Goal: Navigation & Orientation: Find specific page/section

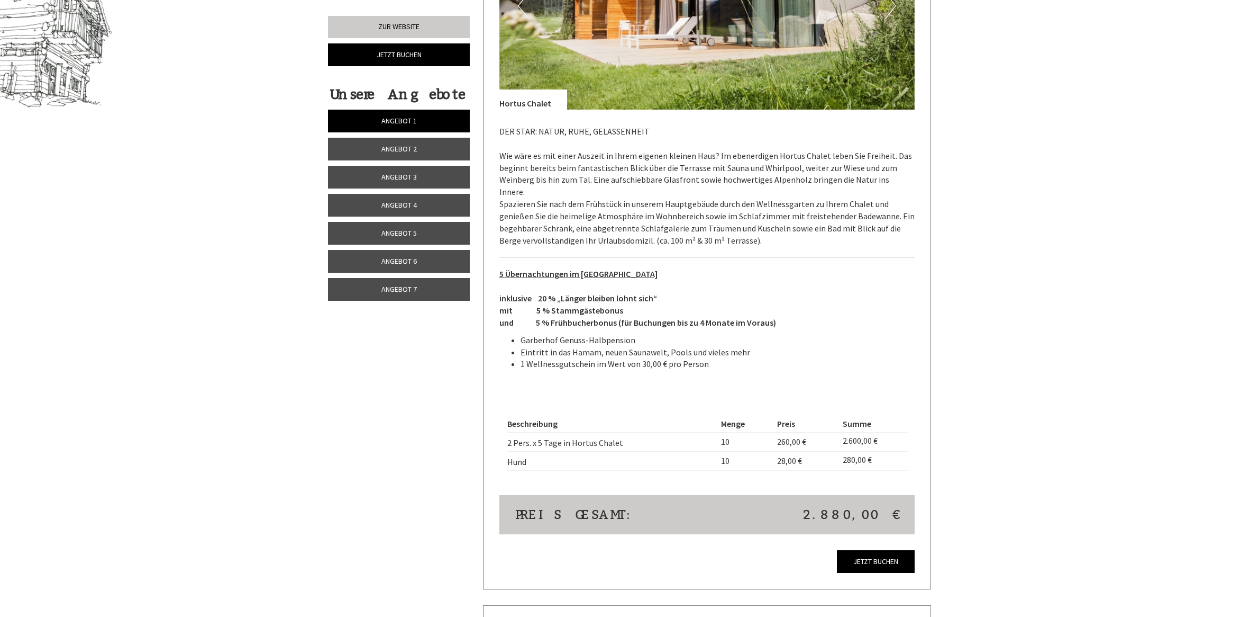
scroll to position [794, 0]
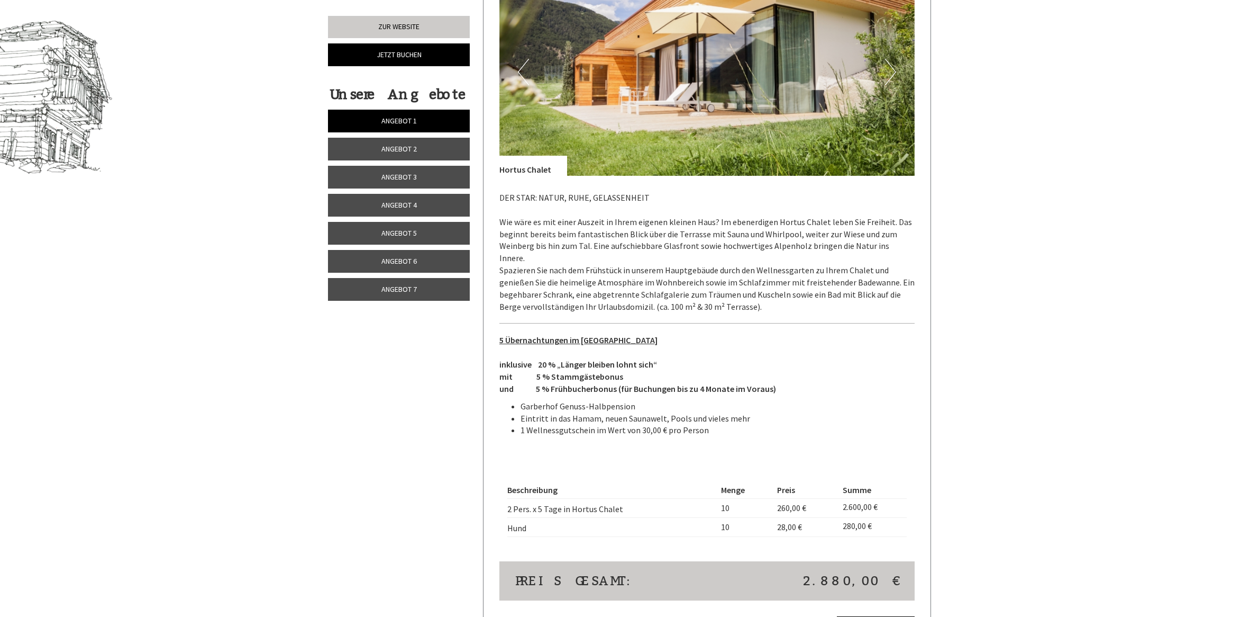
click at [404, 155] on link "Angebot 2" at bounding box center [399, 149] width 142 height 23
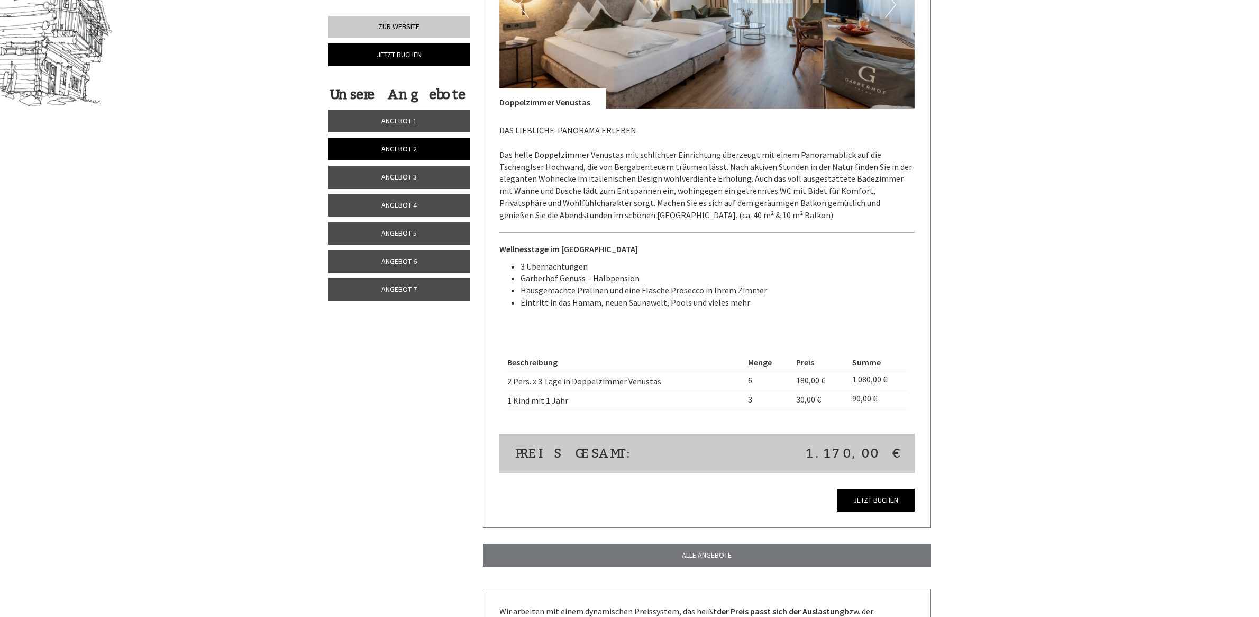
scroll to position [795, 0]
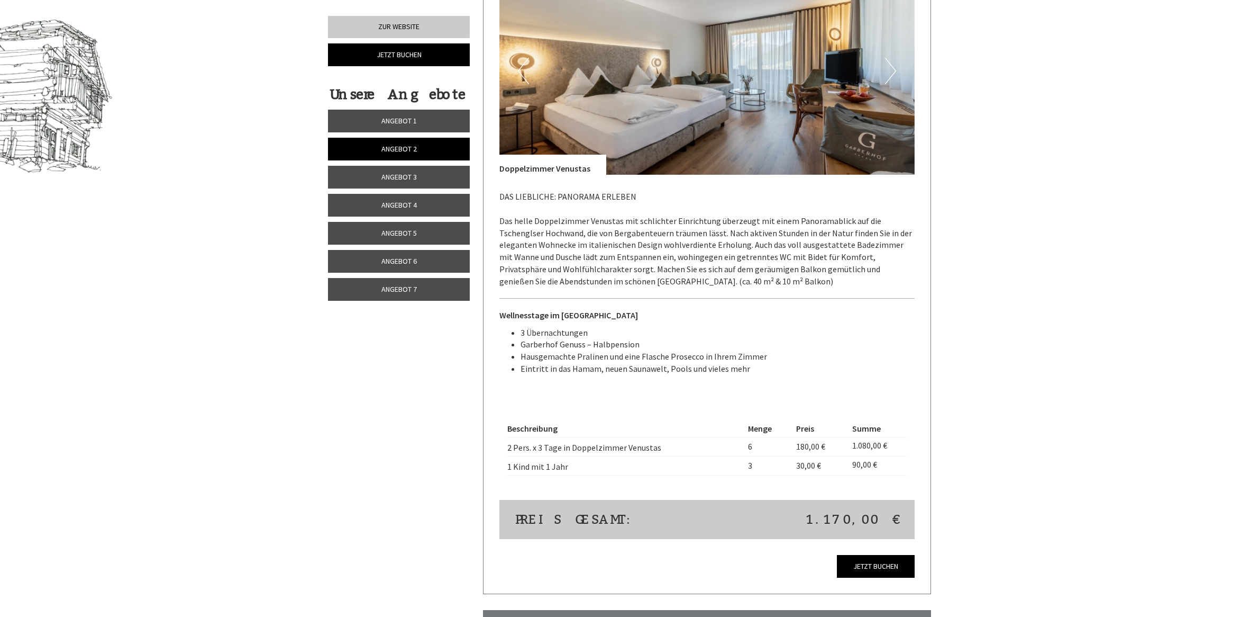
click at [400, 294] on span "Angebot 7" at bounding box center [399, 289] width 35 height 10
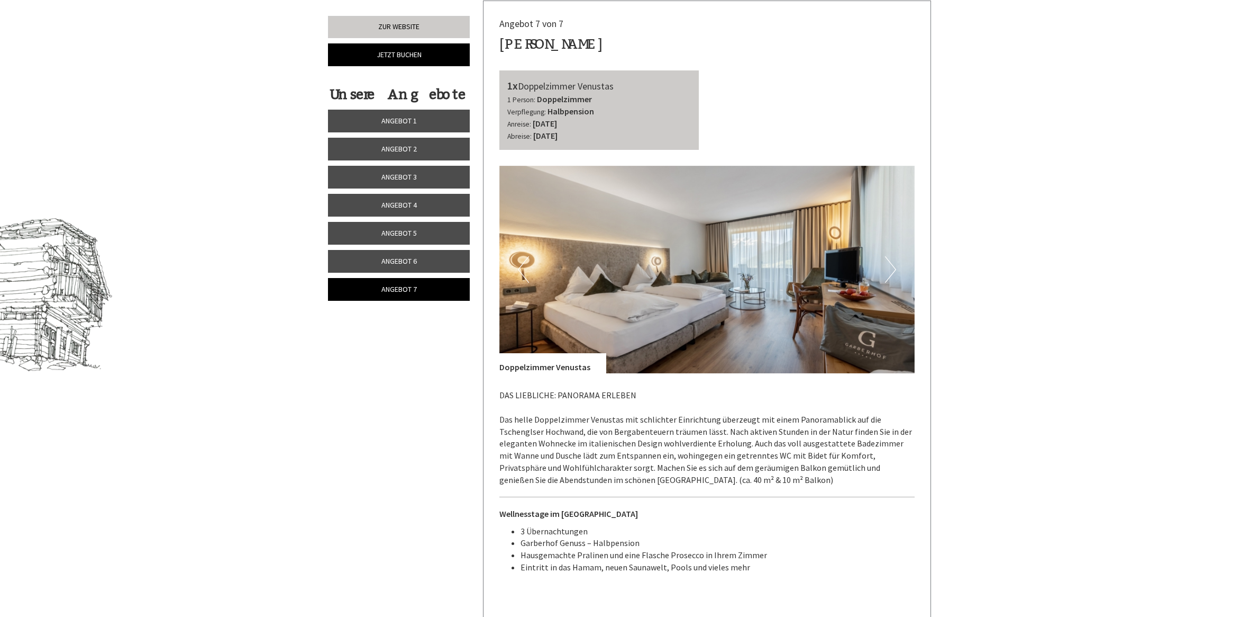
click at [385, 268] on link "Angebot 6" at bounding box center [399, 261] width 142 height 23
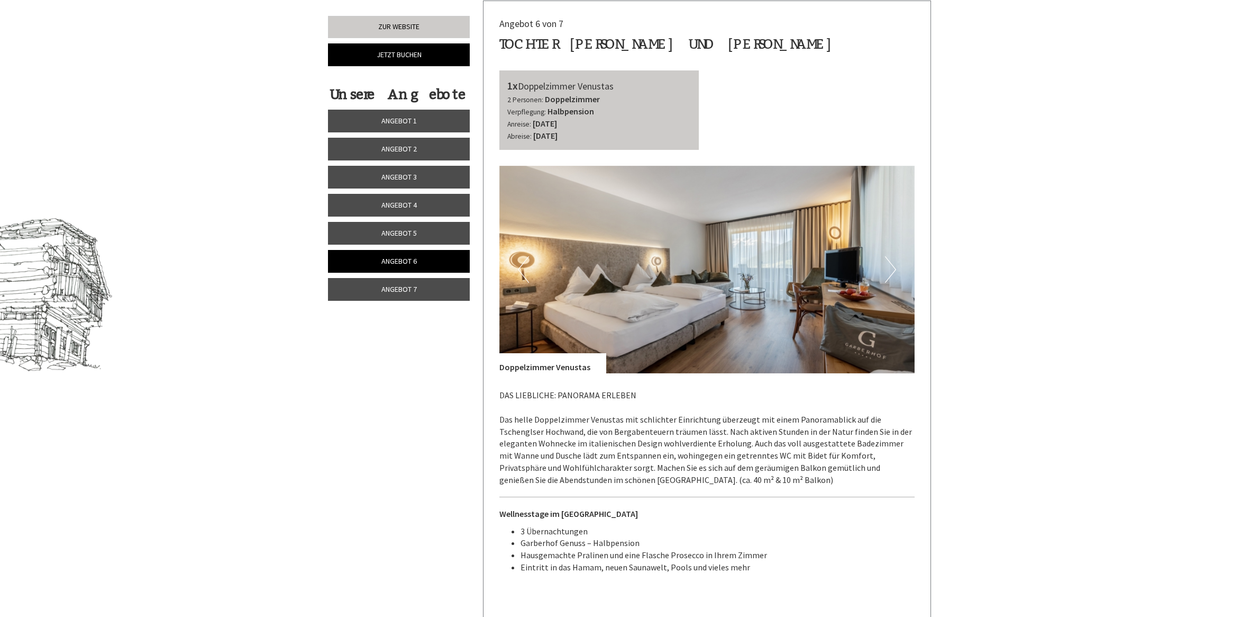
click at [385, 237] on span "Angebot 5" at bounding box center [399, 233] width 35 height 10
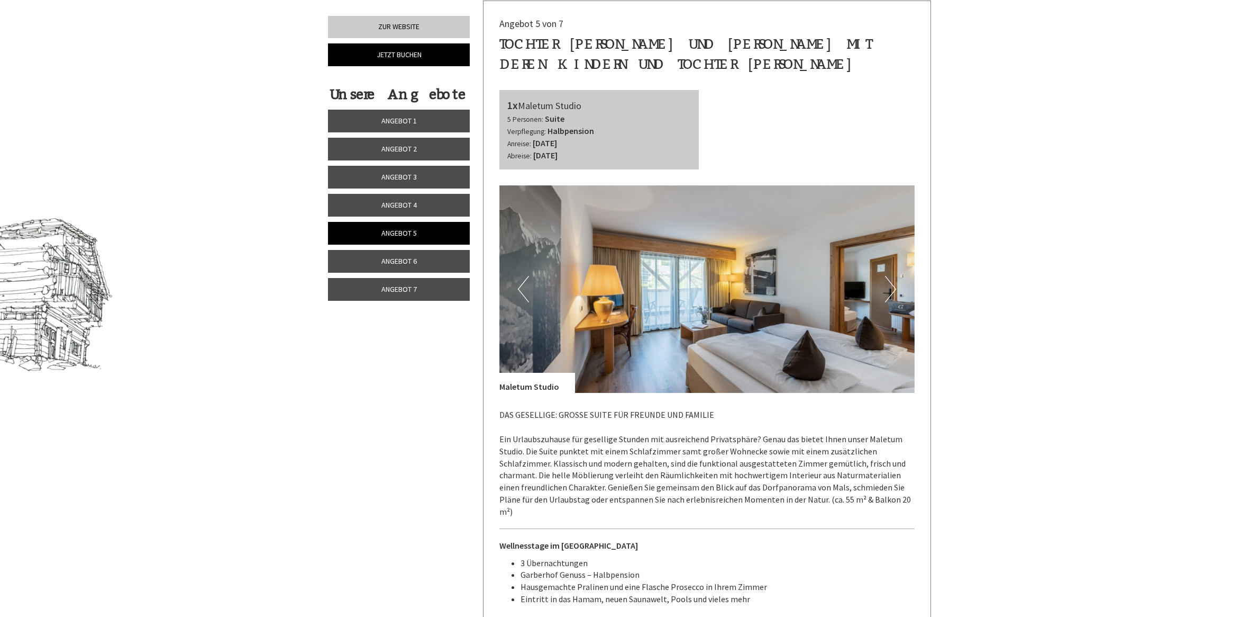
click at [384, 213] on link "Angebot 4" at bounding box center [399, 205] width 142 height 23
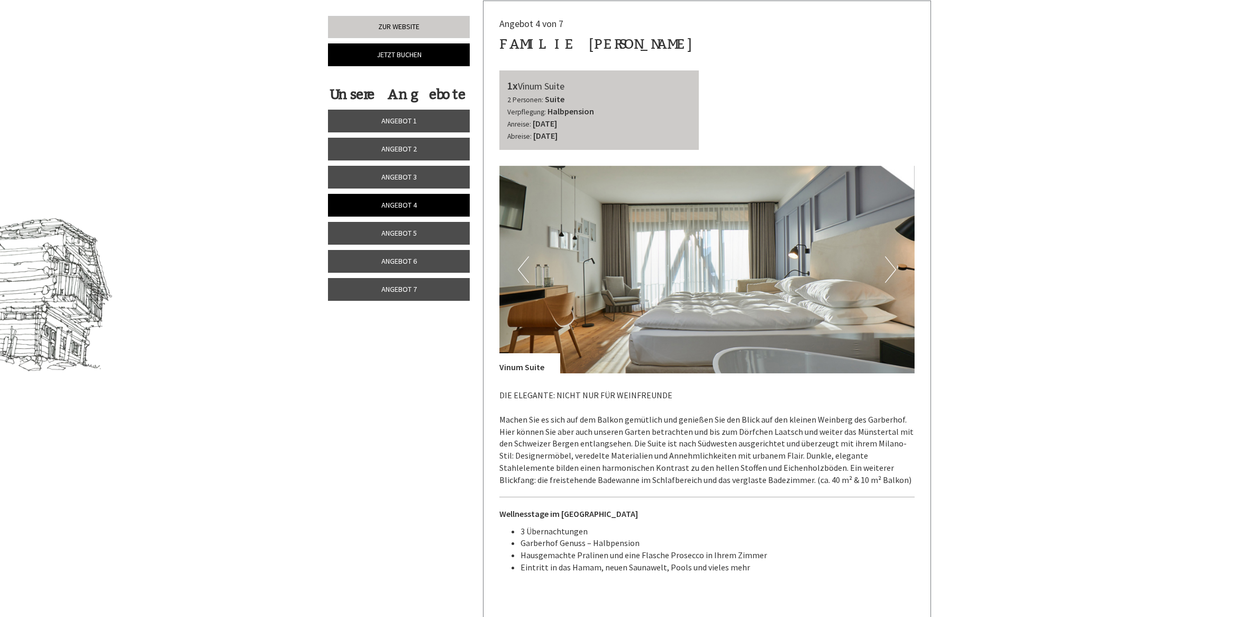
click at [377, 240] on link "Angebot 5" at bounding box center [399, 233] width 142 height 23
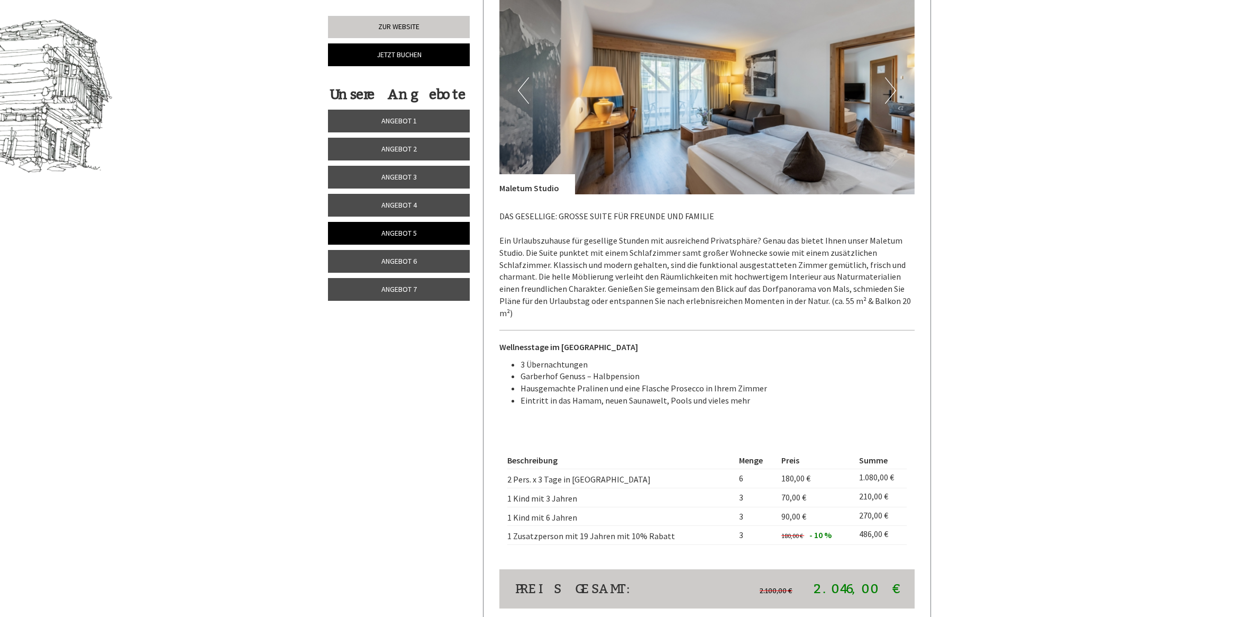
scroll to position [927, 0]
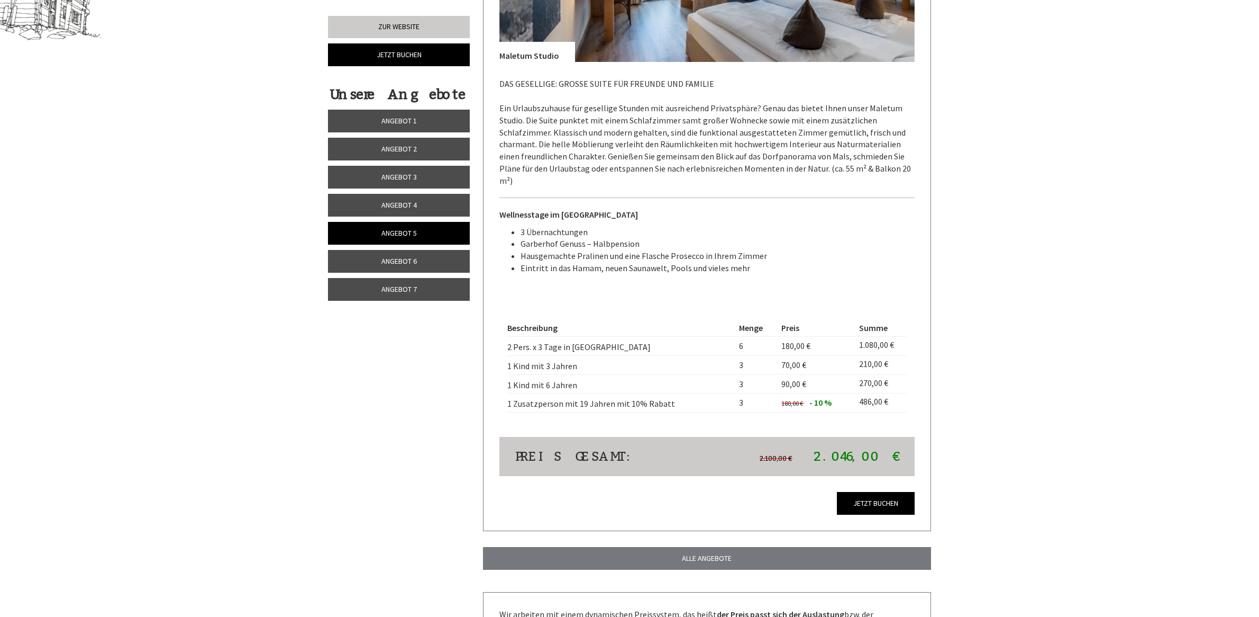
click at [375, 148] on link "Angebot 2" at bounding box center [399, 149] width 142 height 23
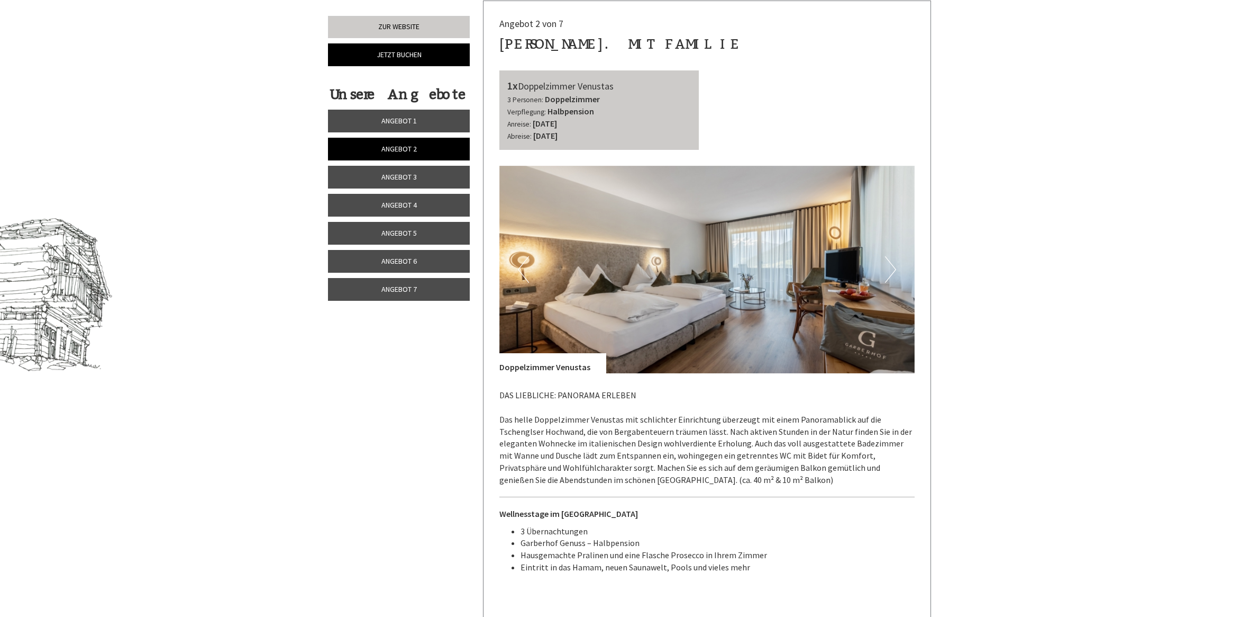
scroll to position [795, 0]
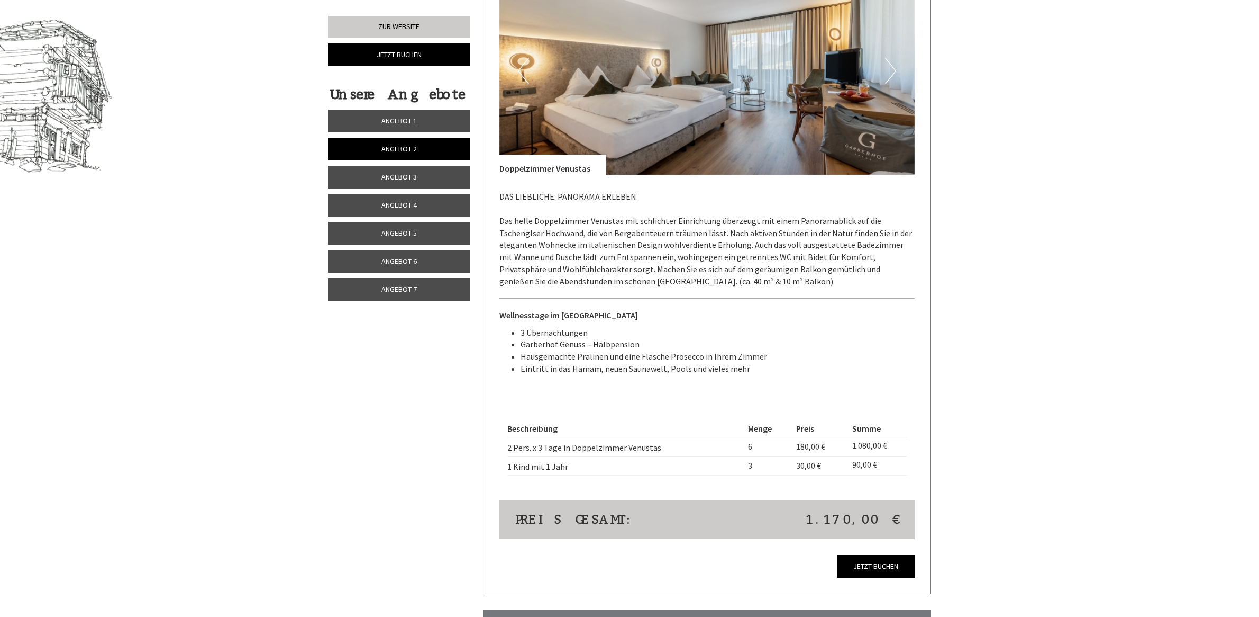
click at [371, 172] on link "Angebot 3" at bounding box center [399, 177] width 142 height 23
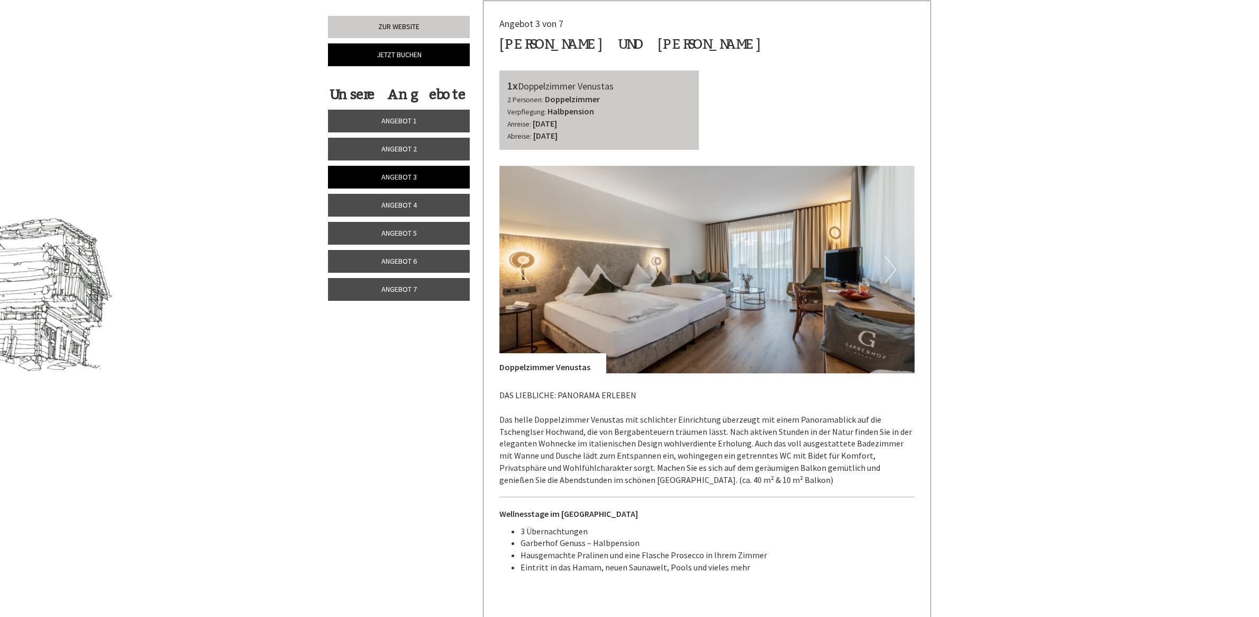
click at [374, 199] on link "Angebot 4" at bounding box center [399, 205] width 142 height 23
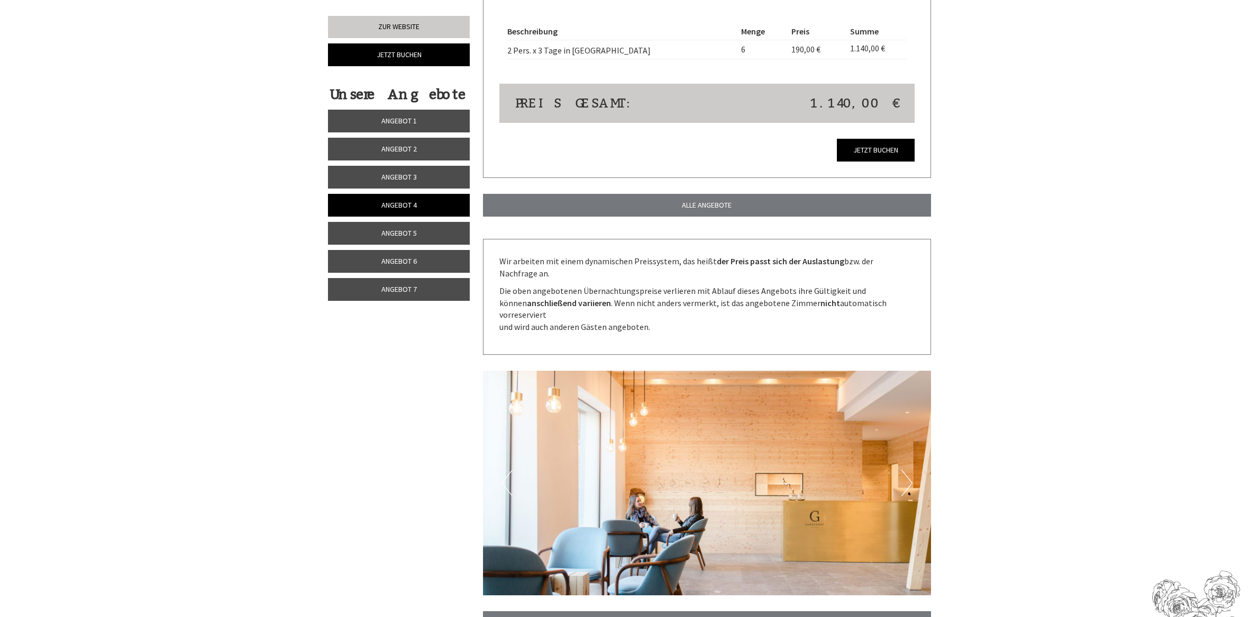
click at [424, 242] on link "Angebot 5" at bounding box center [399, 233] width 142 height 23
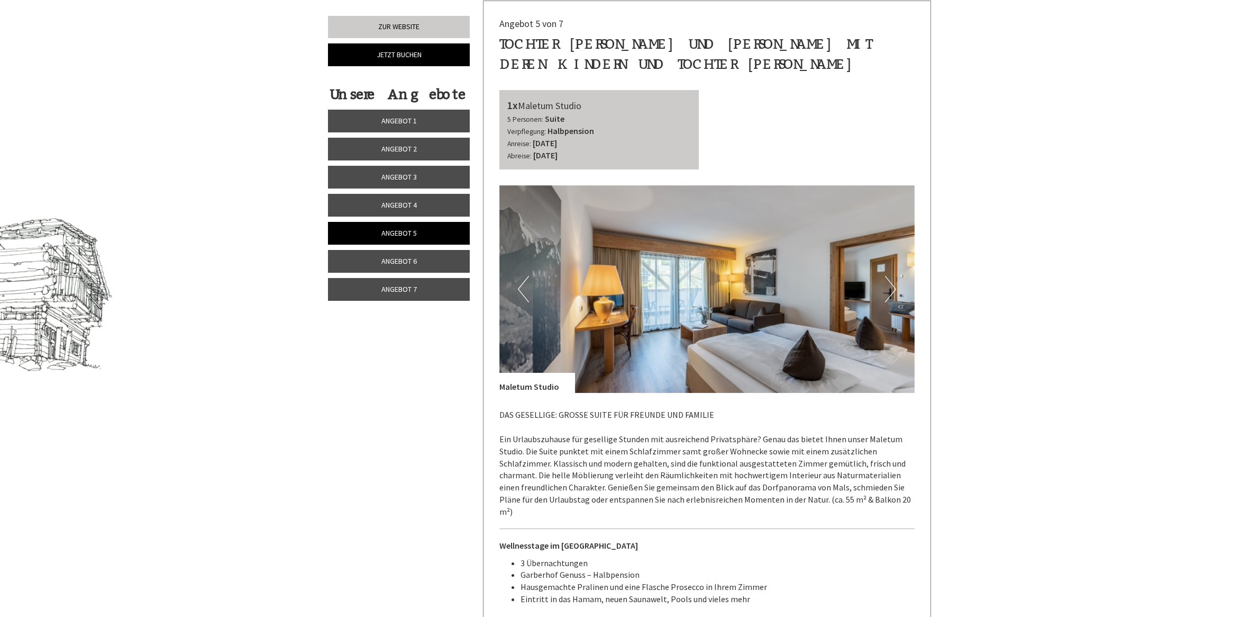
scroll to position [861, 0]
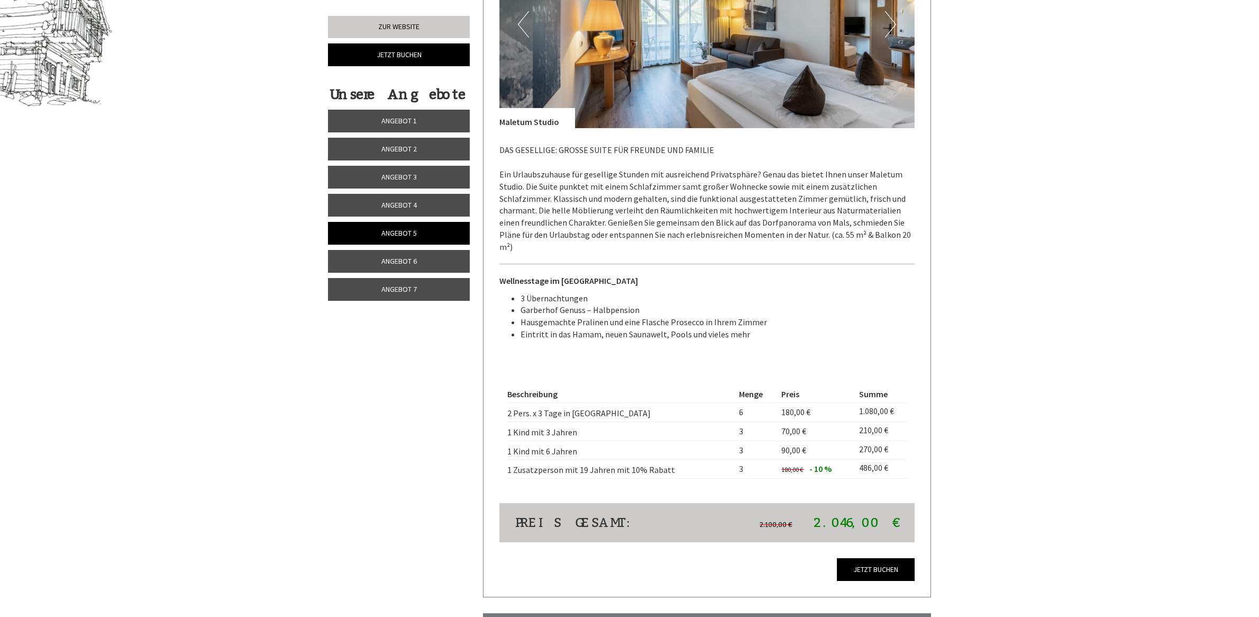
click at [392, 231] on span "Angebot 5" at bounding box center [399, 233] width 35 height 10
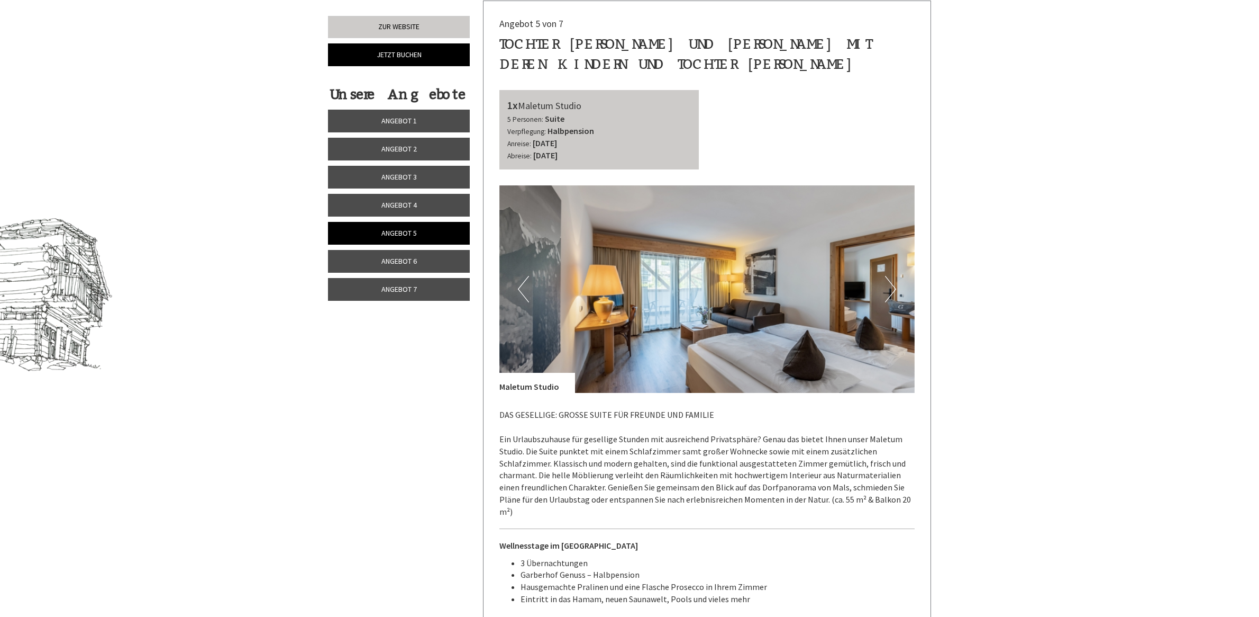
click at [393, 257] on link "Angebot 6" at bounding box center [399, 261] width 142 height 23
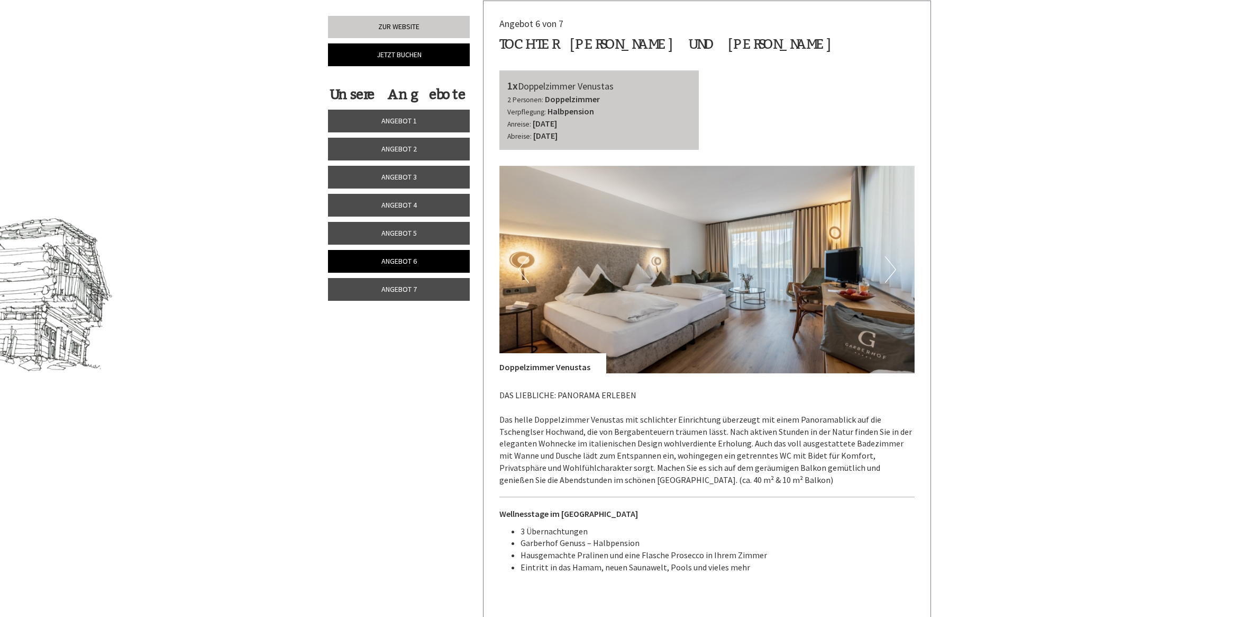
scroll to position [795, 0]
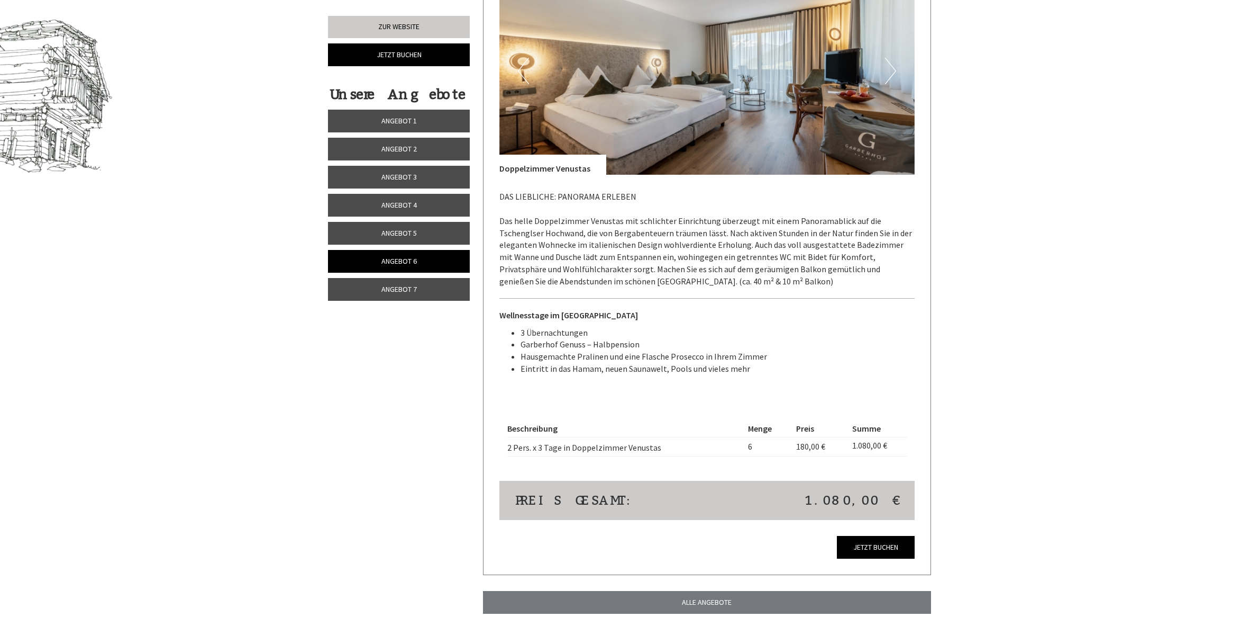
click at [397, 288] on span "Angebot 7" at bounding box center [399, 289] width 35 height 10
